Goal: Information Seeking & Learning: Learn about a topic

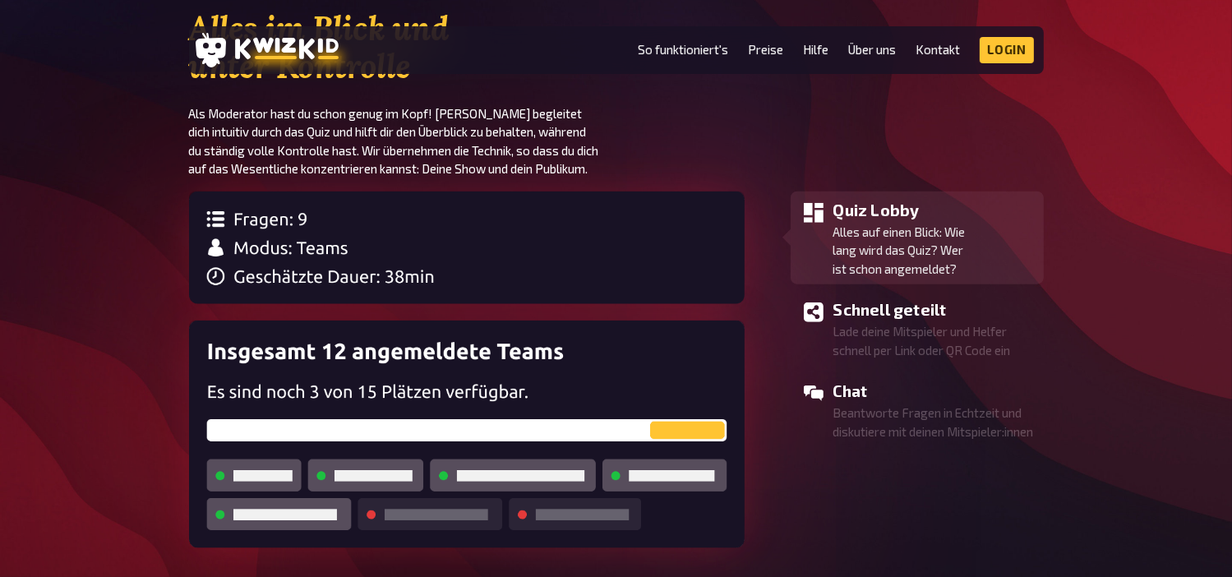
scroll to position [1807, 0]
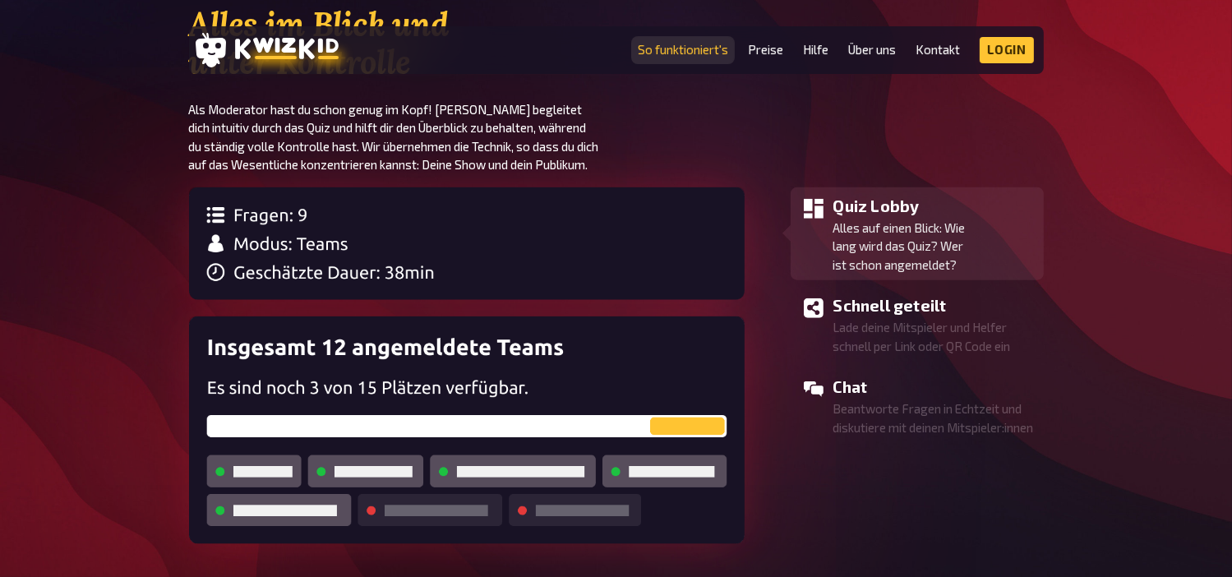
click at [656, 48] on link "So funktioniert's" at bounding box center [683, 50] width 90 height 14
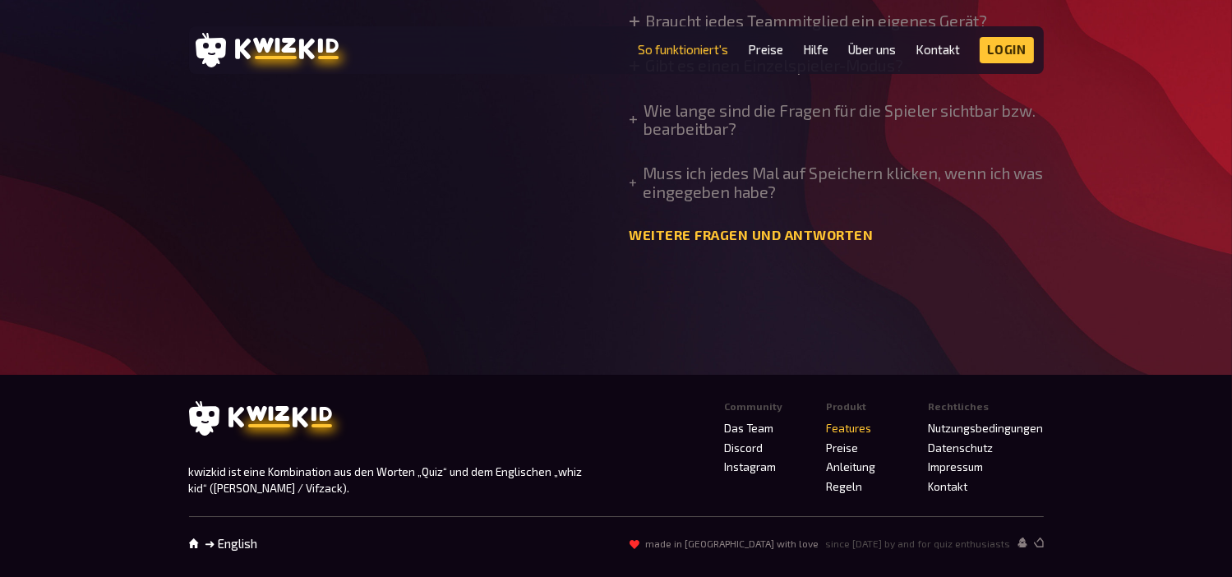
scroll to position [5773, 0]
click at [664, 243] on link "Weitere Fragen und Antworten" at bounding box center [751, 236] width 244 height 16
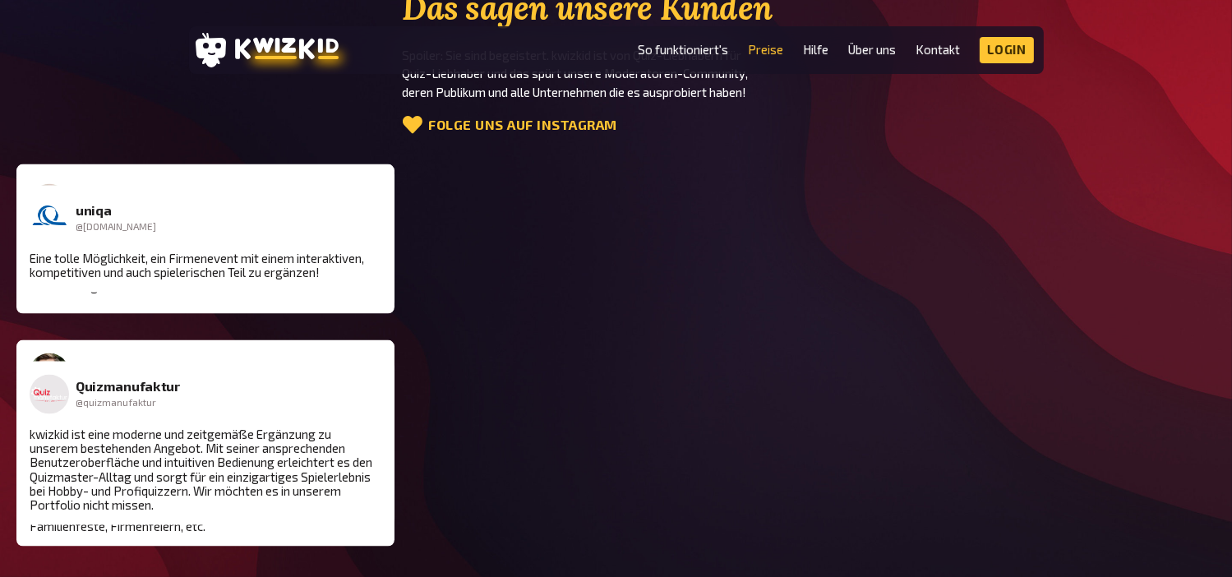
scroll to position [2244, 0]
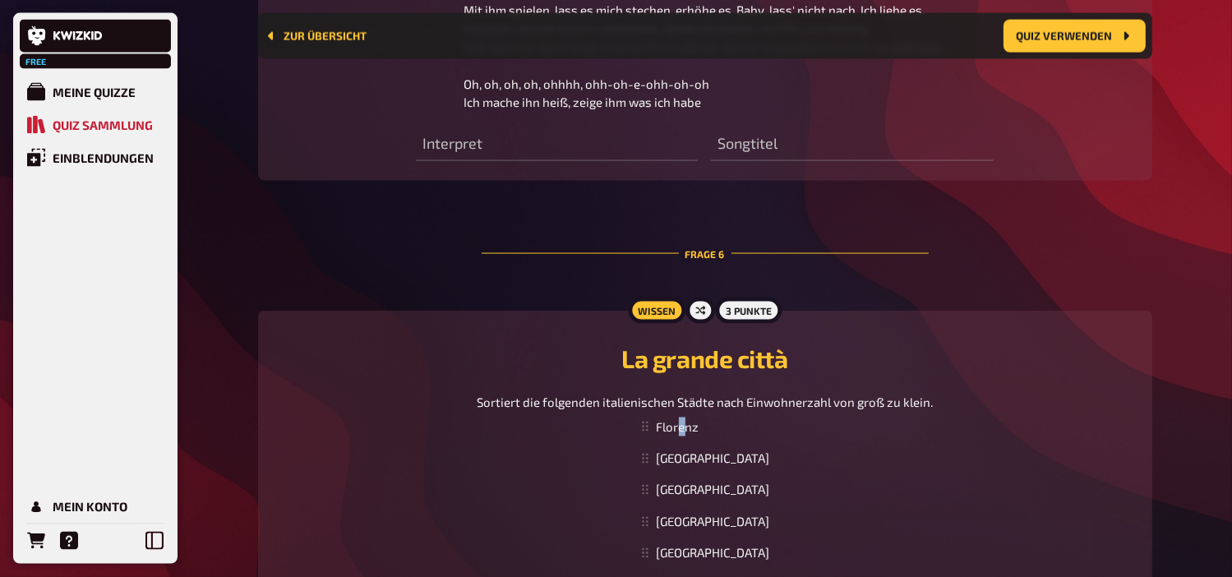
drag, startPoint x: 717, startPoint y: 353, endPoint x: 708, endPoint y: 355, distance: 9.2
click at [708, 411] on div "Florenz" at bounding box center [704, 427] width 143 height 32
drag, startPoint x: 708, startPoint y: 355, endPoint x: 720, endPoint y: 354, distance: 11.5
click at [707, 411] on div "Florenz" at bounding box center [704, 427] width 143 height 32
click at [718, 411] on div "Florenz" at bounding box center [704, 427] width 143 height 32
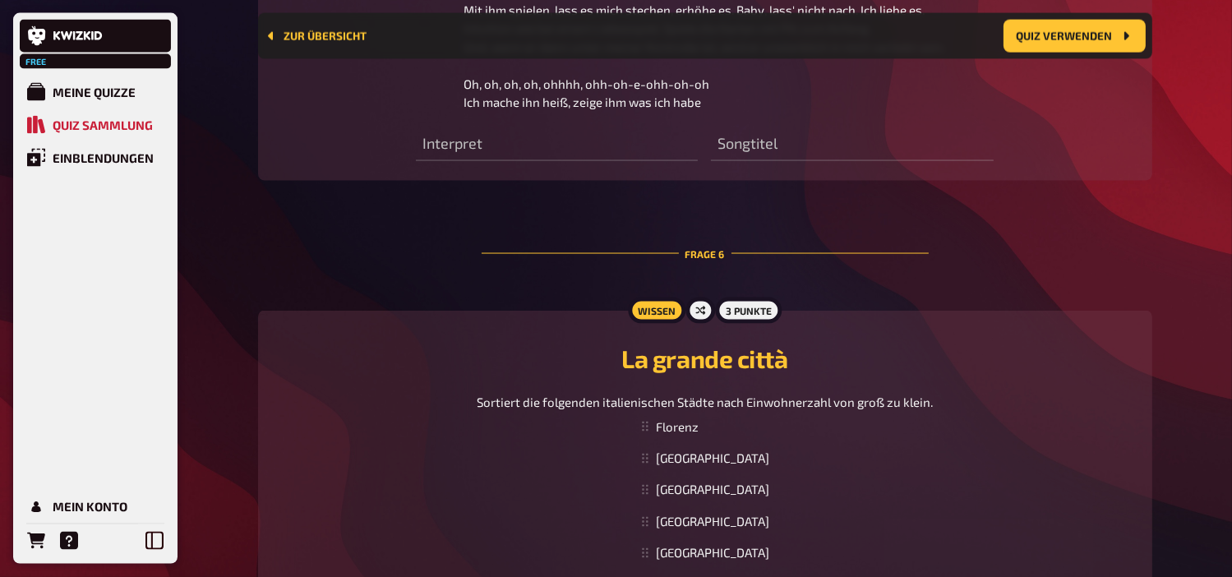
drag, startPoint x: 739, startPoint y: 359, endPoint x: 685, endPoint y: 358, distance: 54.2
click at [685, 411] on div "Florenz" at bounding box center [704, 427] width 143 height 32
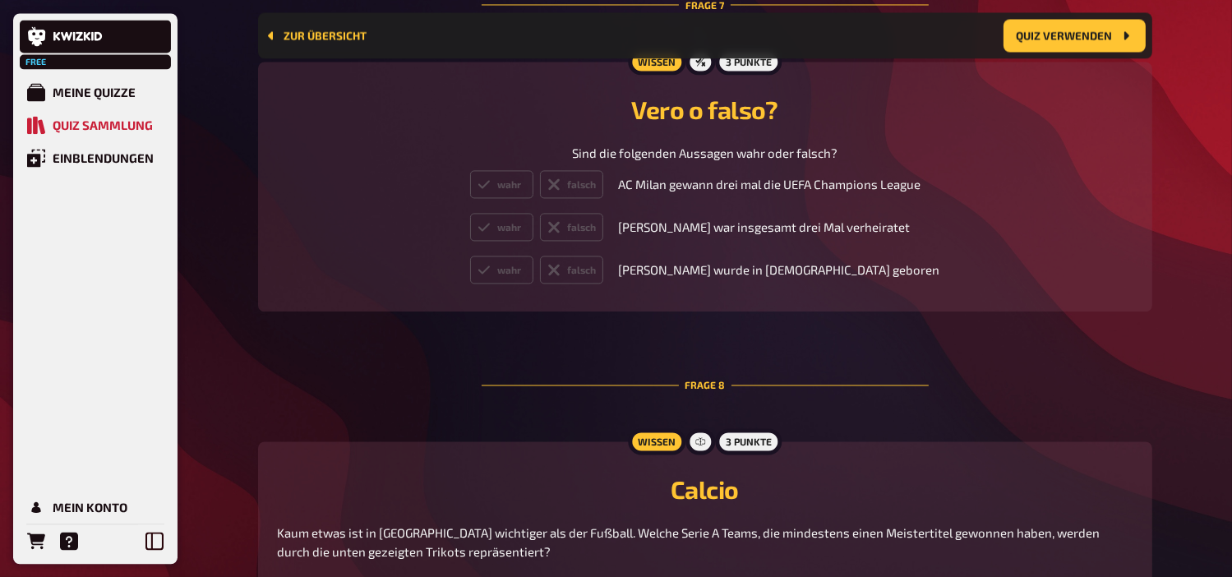
scroll to position [3625, 0]
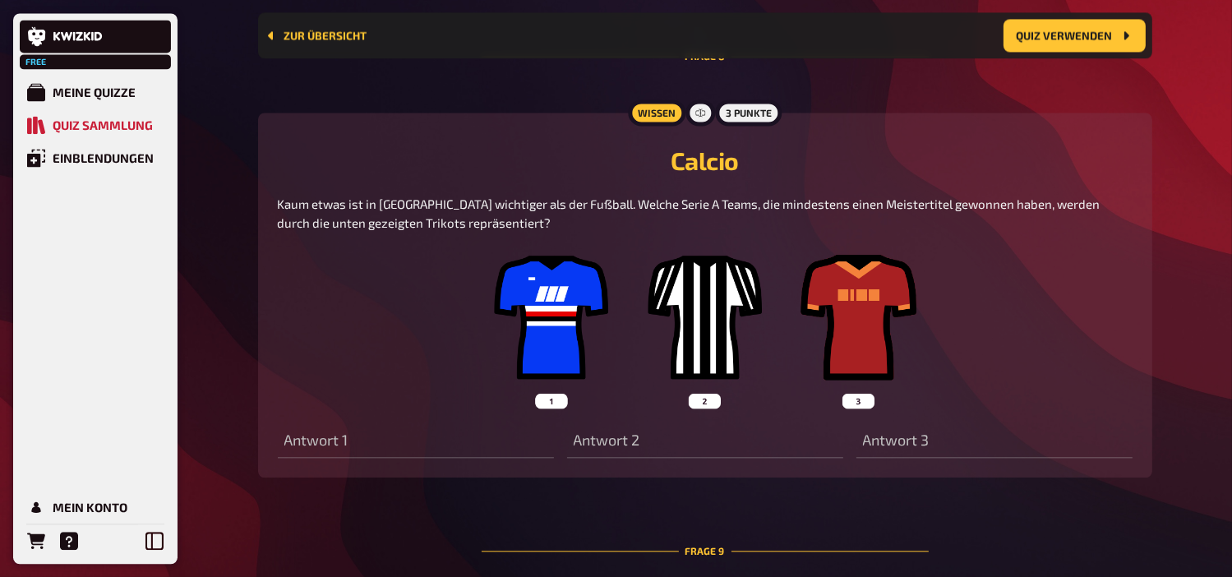
click at [519, 265] on img at bounding box center [705, 326] width 488 height 164
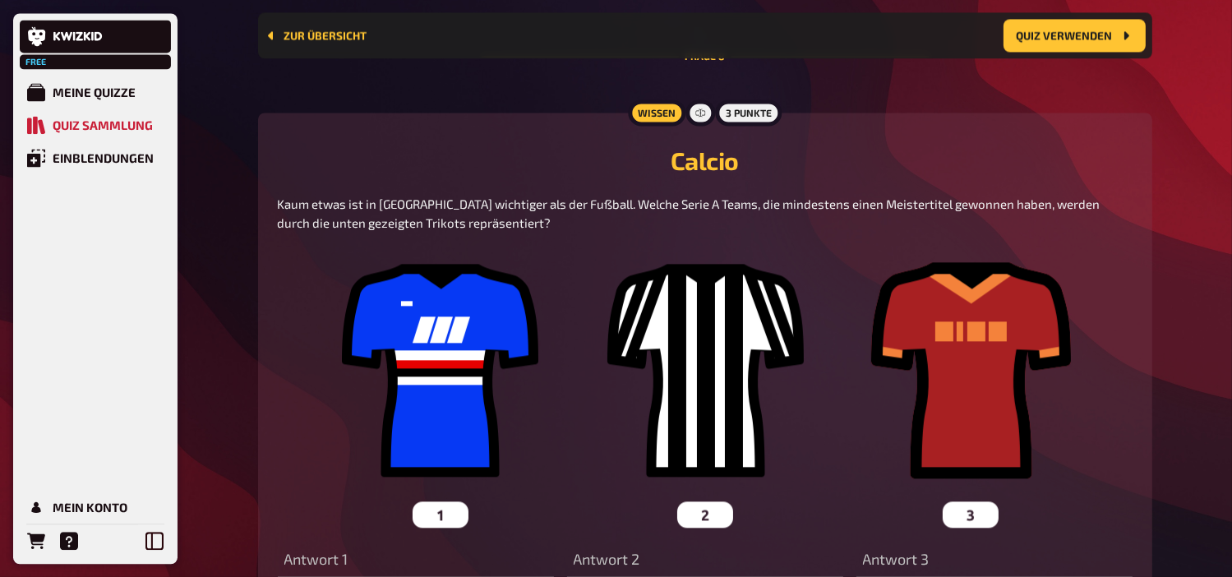
click at [674, 195] on p "Kaum etwas ist in Italien wichtiger als der Fußball. Welche Serie A Teams, die …" at bounding box center [705, 213] width 854 height 37
click at [1015, 290] on img at bounding box center [704, 385] width 841 height 283
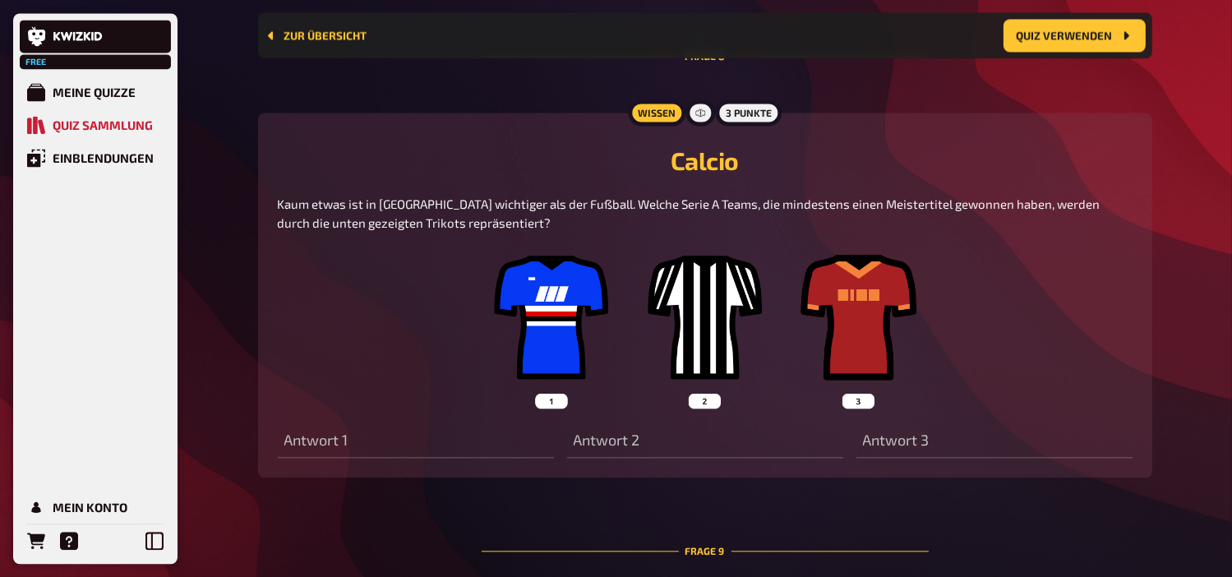
click at [880, 287] on img at bounding box center [705, 326] width 488 height 164
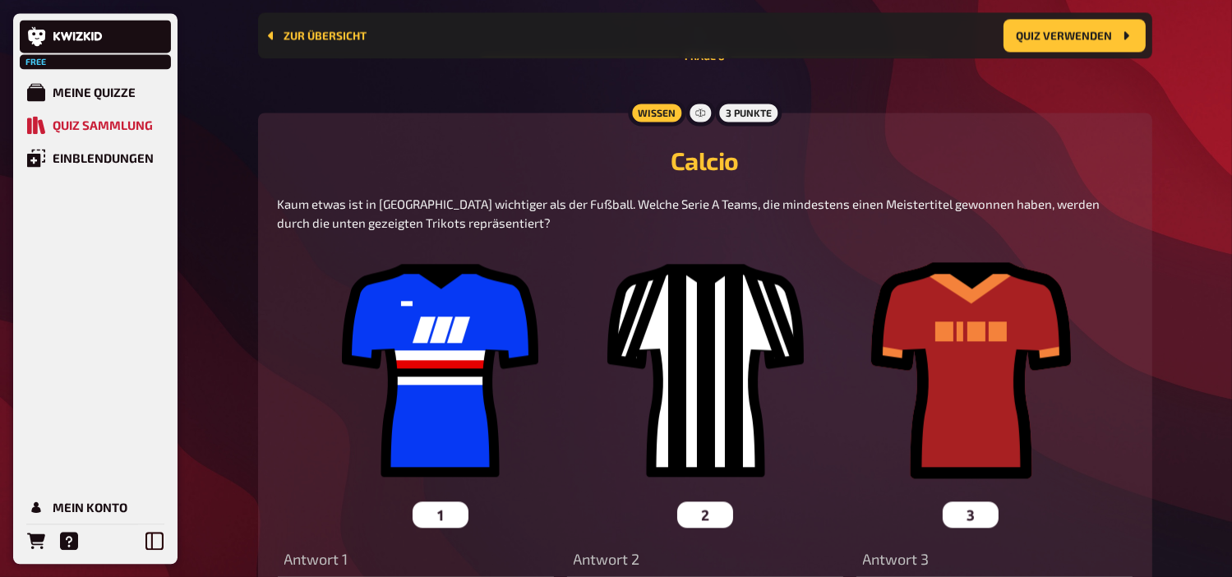
click at [880, 287] on img at bounding box center [704, 385] width 841 height 283
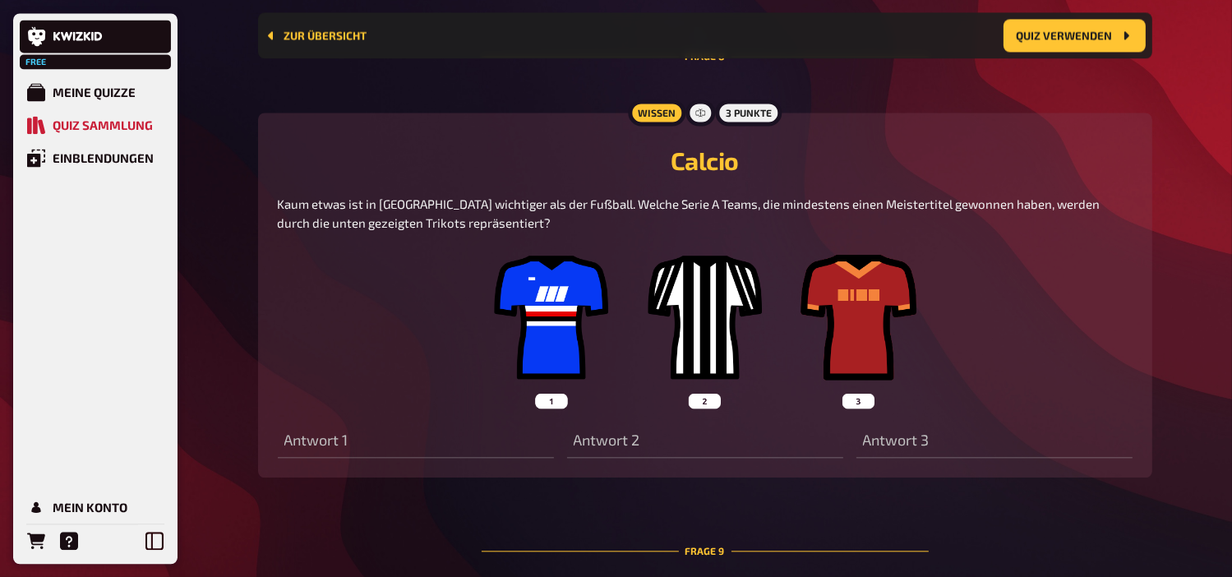
click at [880, 287] on img at bounding box center [705, 326] width 488 height 164
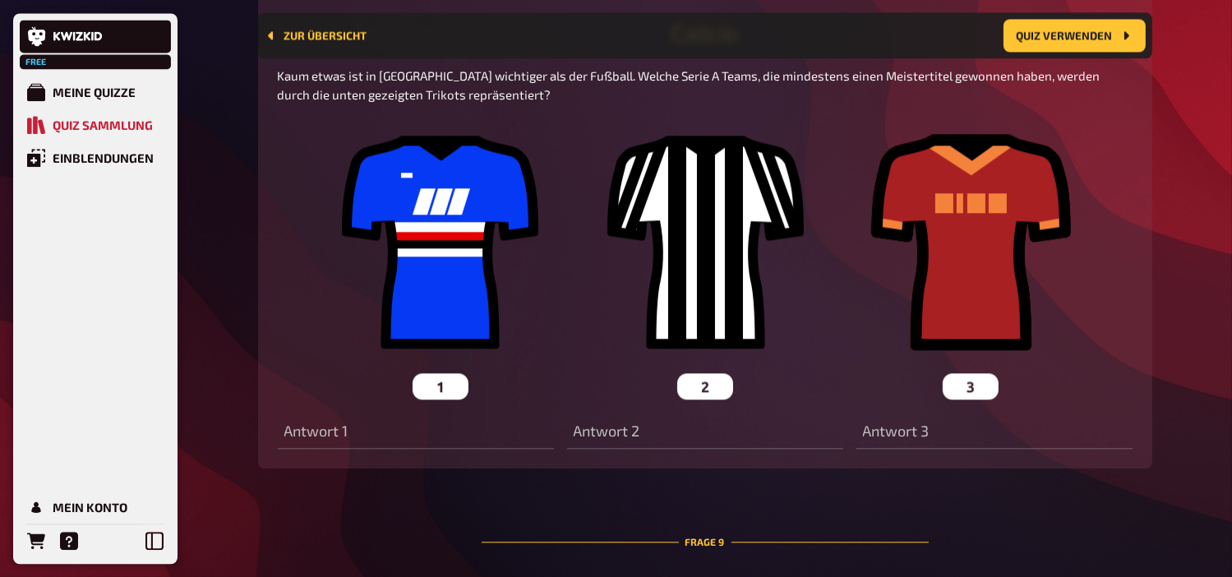
scroll to position [3466, 0]
